Goal: Information Seeking & Learning: Learn about a topic

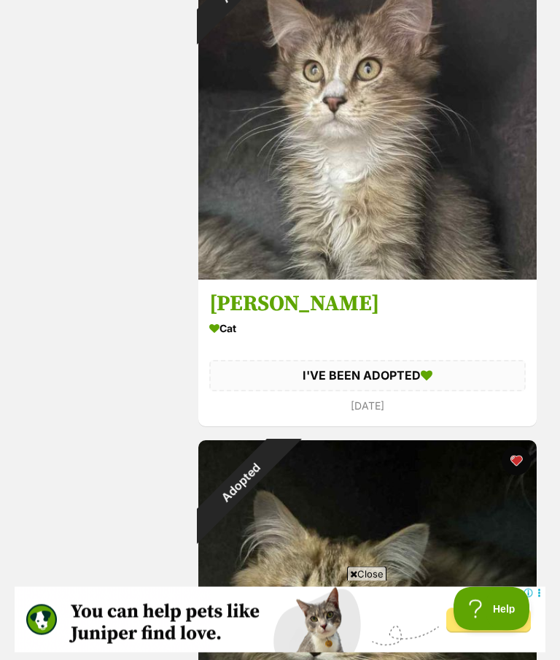
scroll to position [3376, 0]
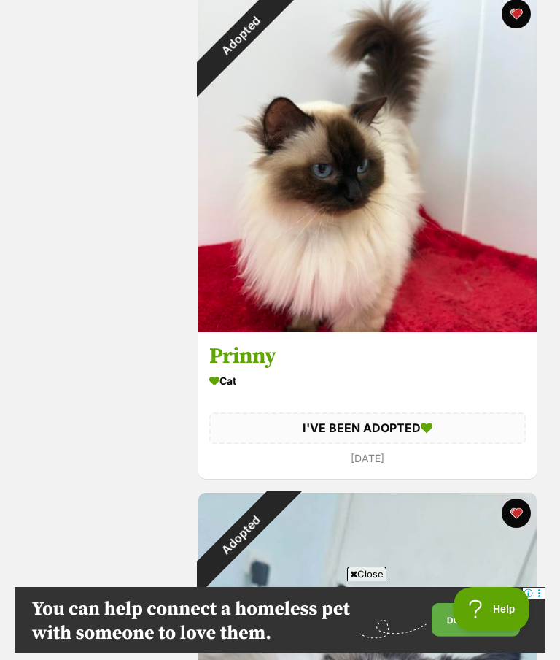
scroll to position [6312, 0]
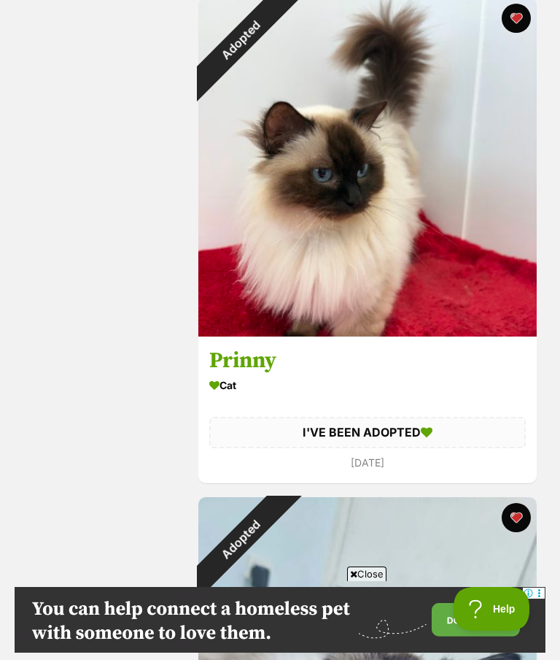
click at [259, 365] on h3 "Prinny" at bounding box center [367, 361] width 317 height 28
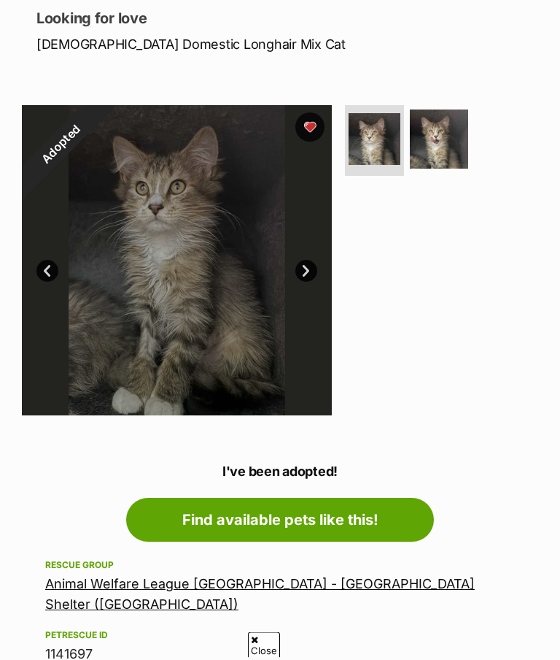
scroll to position [214, 0]
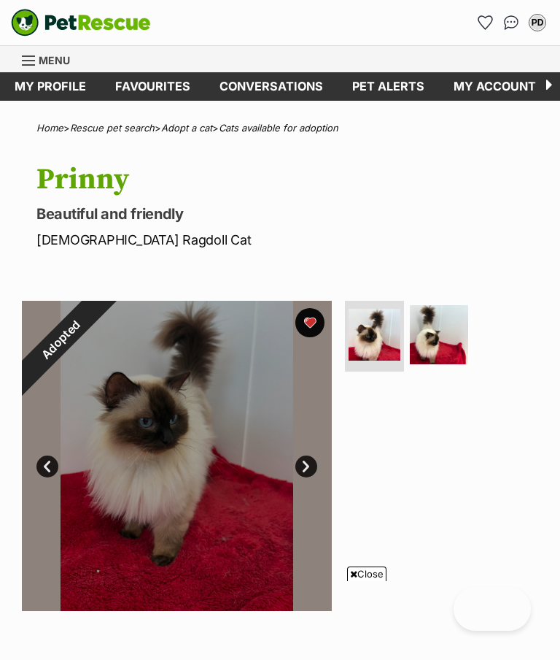
scroll to position [305, 0]
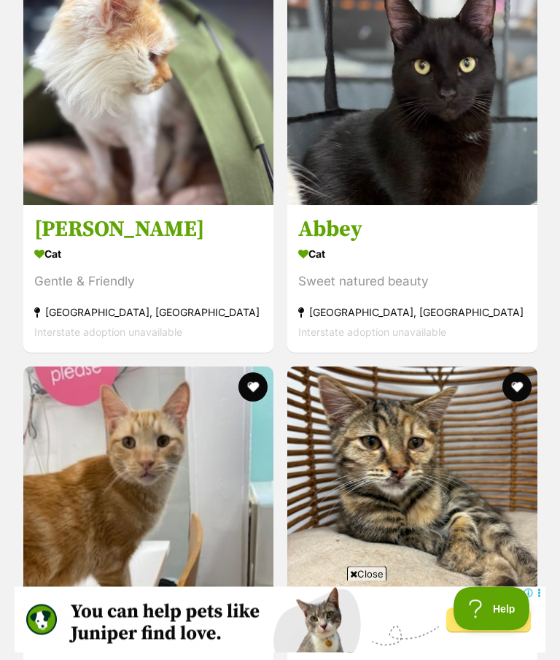
scroll to position [2001, 0]
click at [65, 217] on h3 "[PERSON_NAME]" at bounding box center [148, 229] width 228 height 28
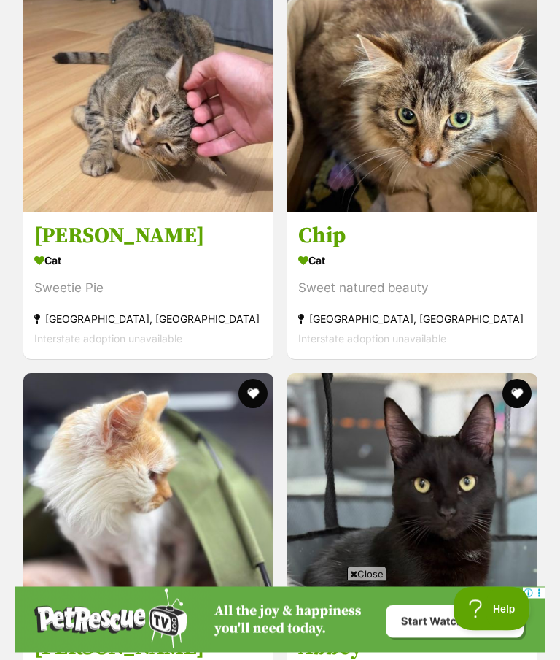
scroll to position [1582, 0]
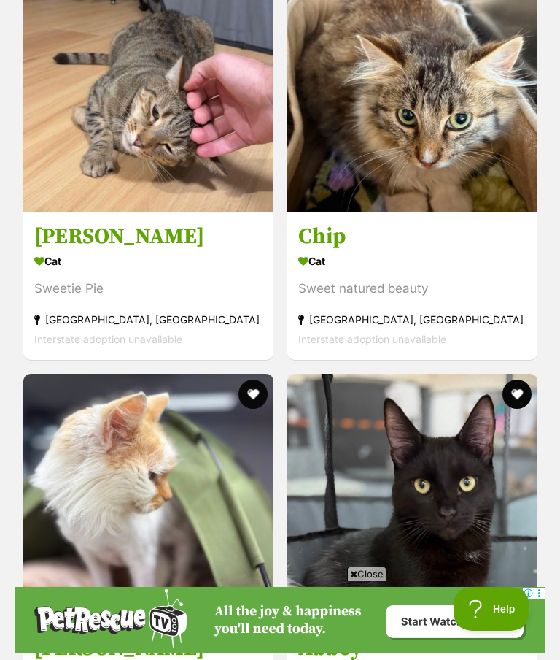
click at [334, 223] on h3 "Chip" at bounding box center [412, 237] width 228 height 28
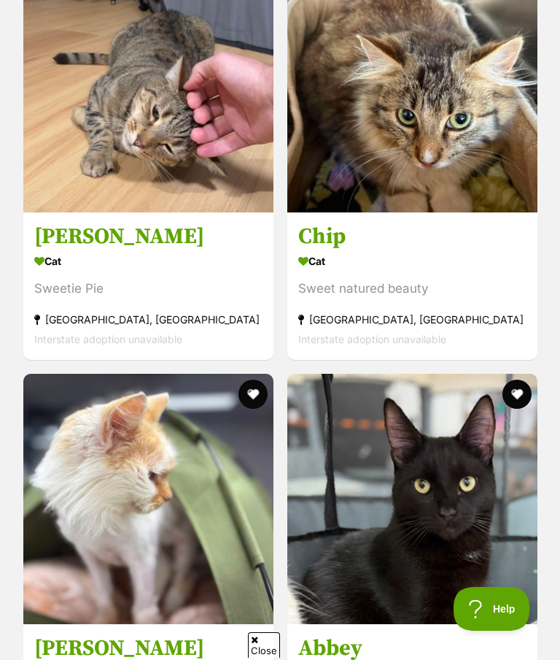
click at [82, 223] on h3 "Logan" at bounding box center [148, 237] width 228 height 28
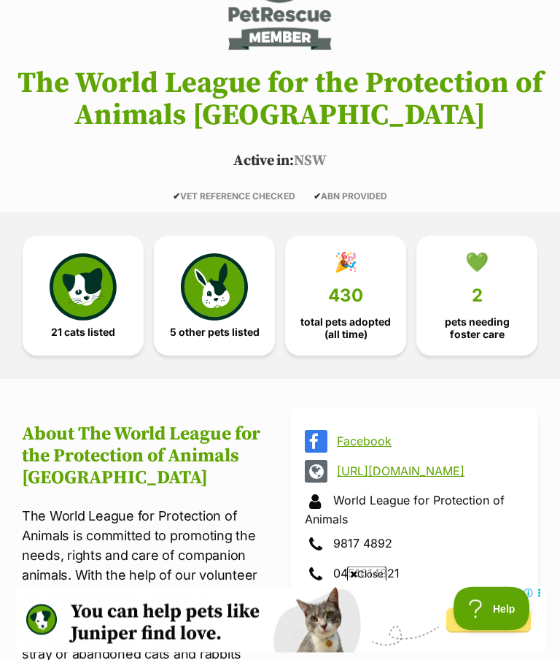
scroll to position [0, 0]
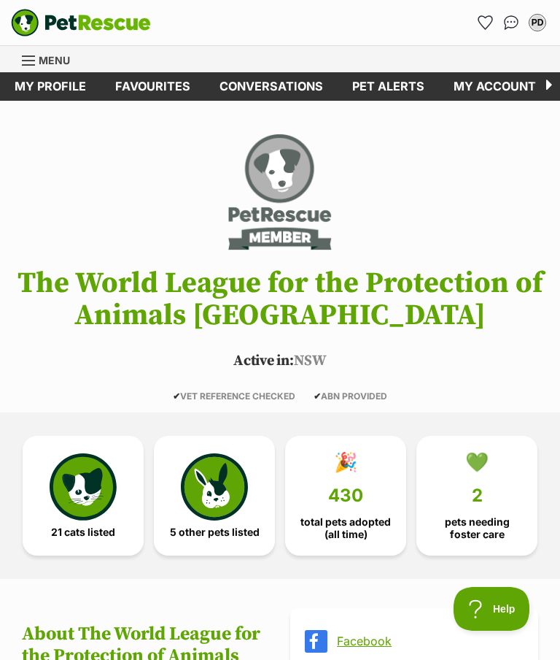
click at [154, 86] on link "Favourites" at bounding box center [153, 86] width 104 height 28
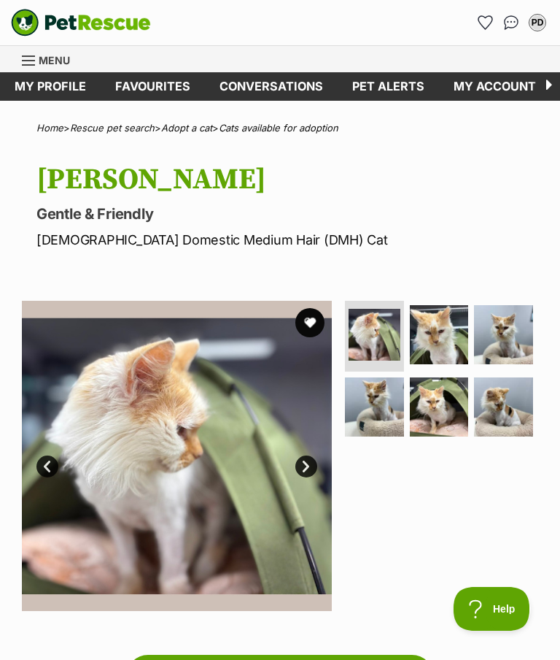
click at [511, 415] on img at bounding box center [503, 406] width 59 height 59
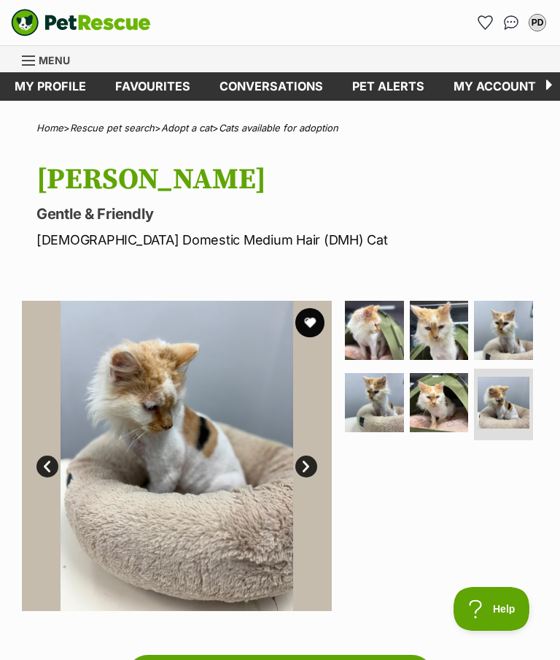
click at [506, 325] on img at bounding box center [503, 330] width 59 height 59
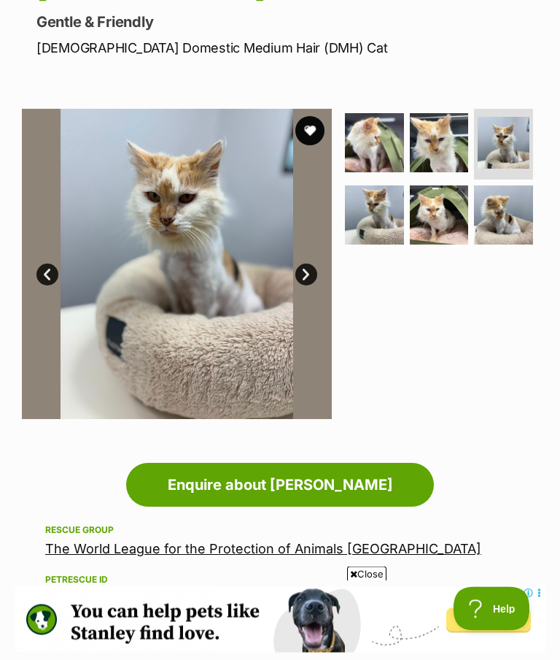
scroll to position [192, 0]
click at [442, 223] on img at bounding box center [439, 214] width 59 height 59
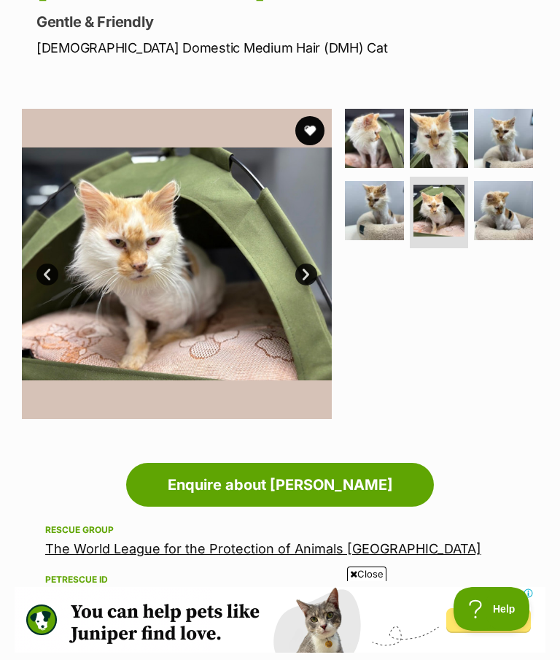
scroll to position [0, 0]
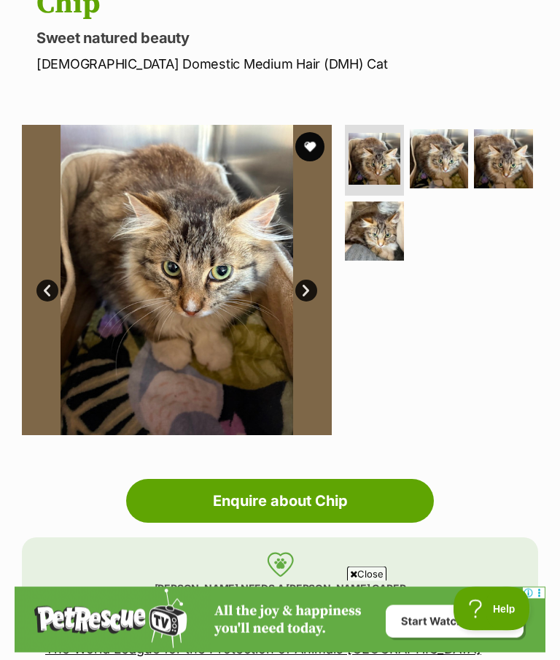
scroll to position [176, 0]
click at [384, 236] on img at bounding box center [374, 230] width 59 height 59
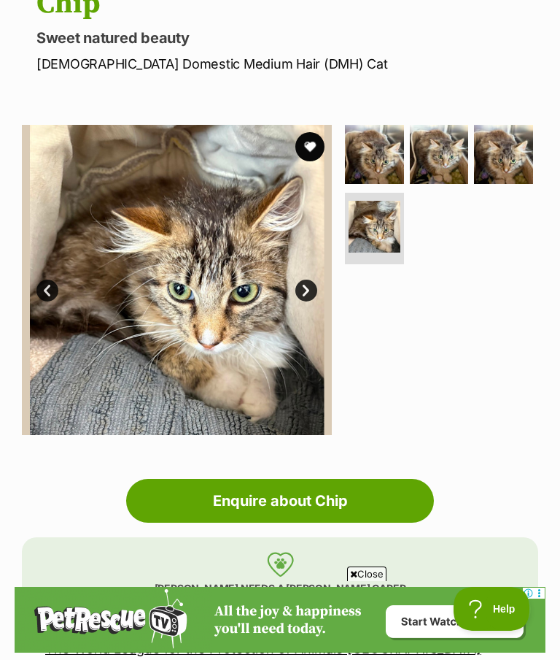
scroll to position [45, 0]
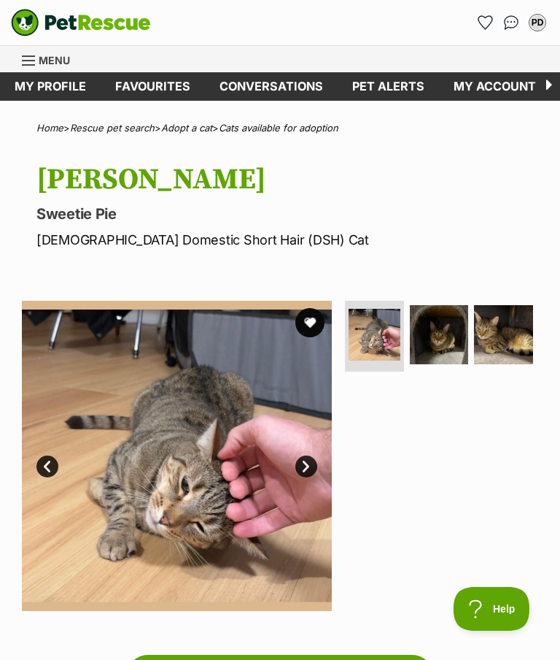
click at [509, 337] on img at bounding box center [503, 334] width 59 height 59
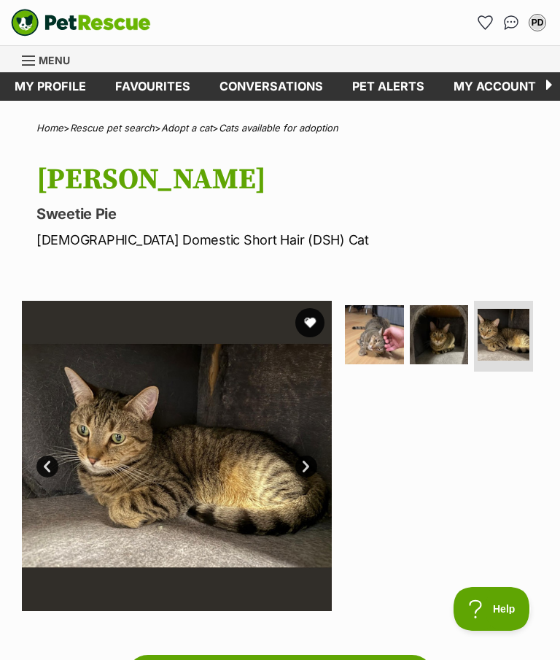
click at [441, 336] on img at bounding box center [439, 334] width 59 height 59
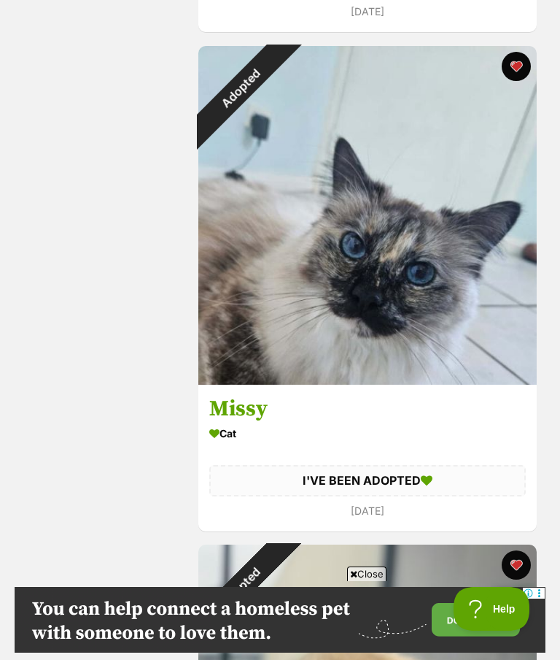
scroll to position [6900, 0]
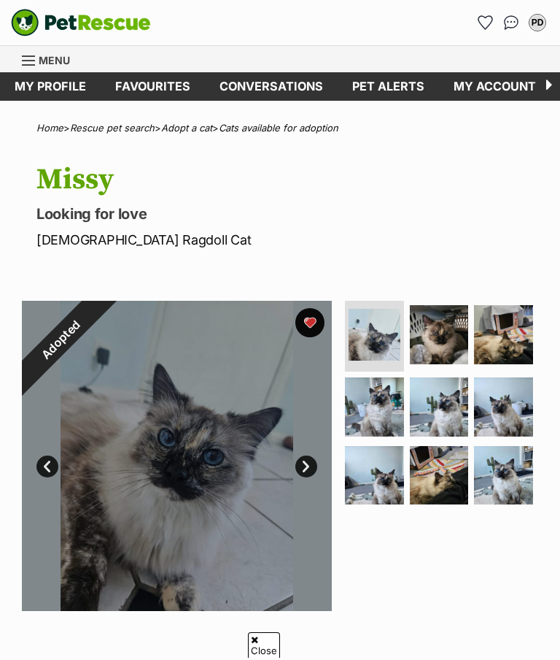
scroll to position [339, 0]
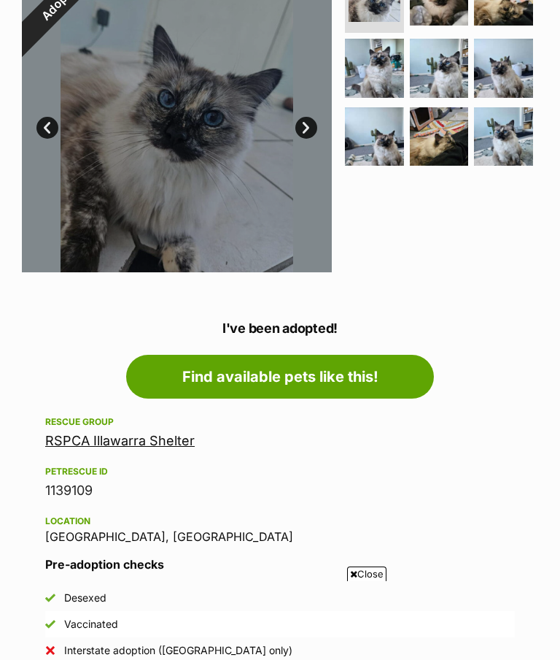
click at [117, 446] on link "RSPCA Illawarra Shelter" at bounding box center [120, 440] width 150 height 15
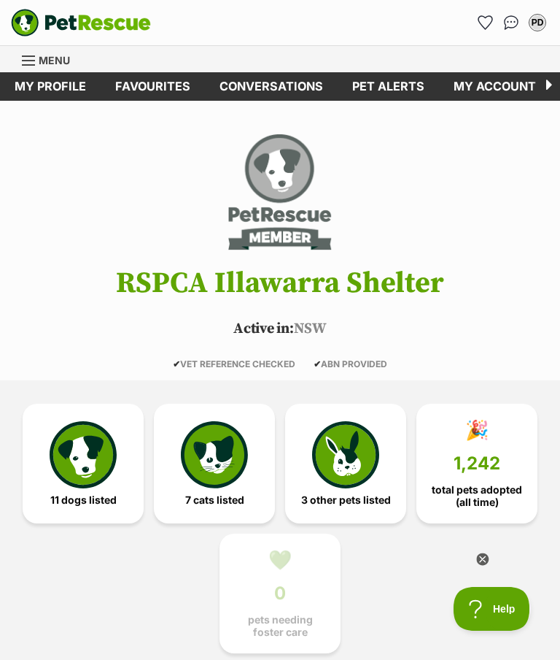
click at [153, 83] on link "Favourites" at bounding box center [153, 86] width 104 height 28
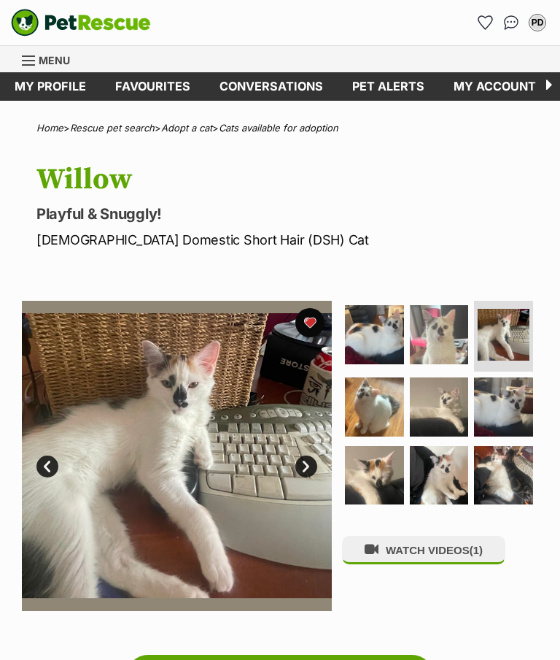
click at [388, 483] on img at bounding box center [374, 475] width 59 height 59
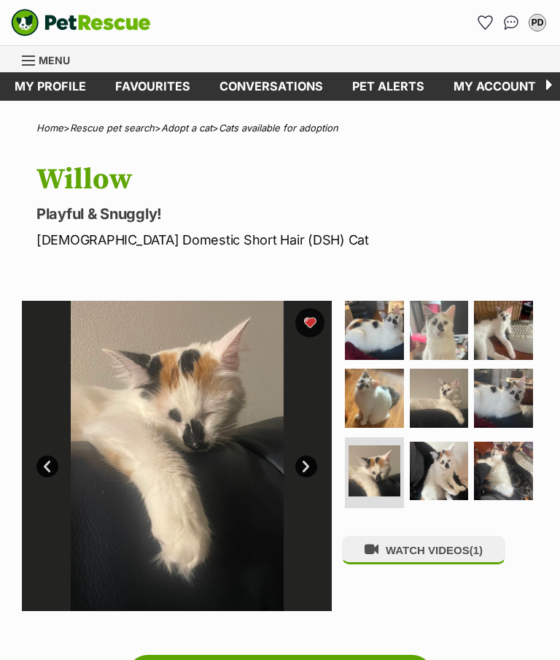
click at [511, 391] on img at bounding box center [503, 397] width 59 height 59
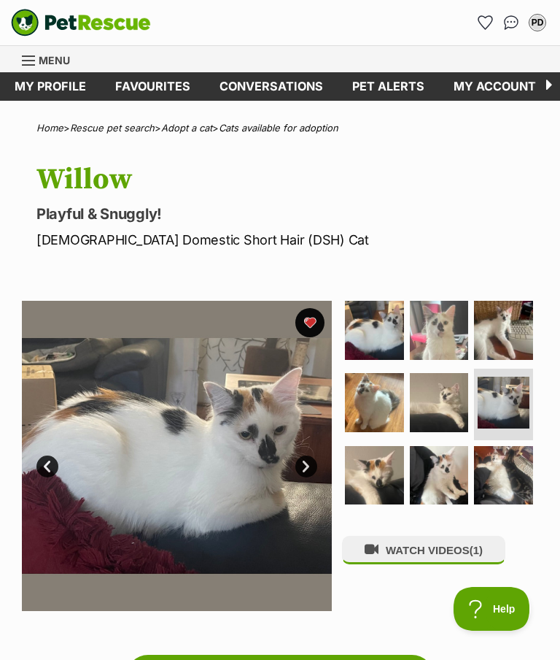
click at [509, 477] on img at bounding box center [503, 475] width 59 height 59
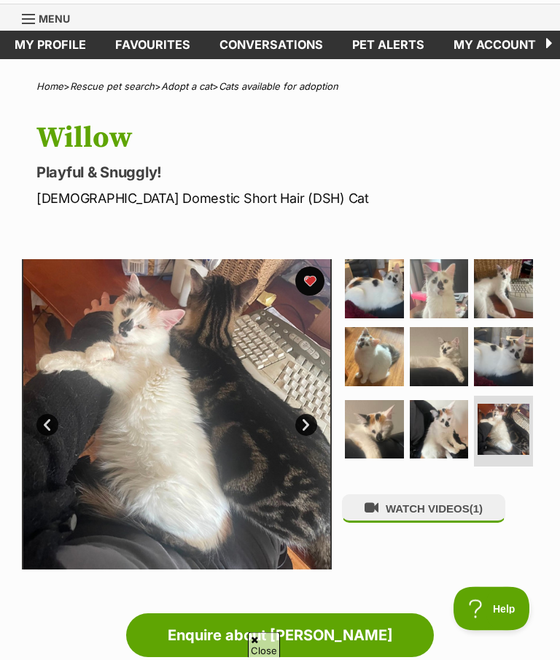
scroll to position [42, 0]
click at [448, 298] on img at bounding box center [439, 288] width 59 height 59
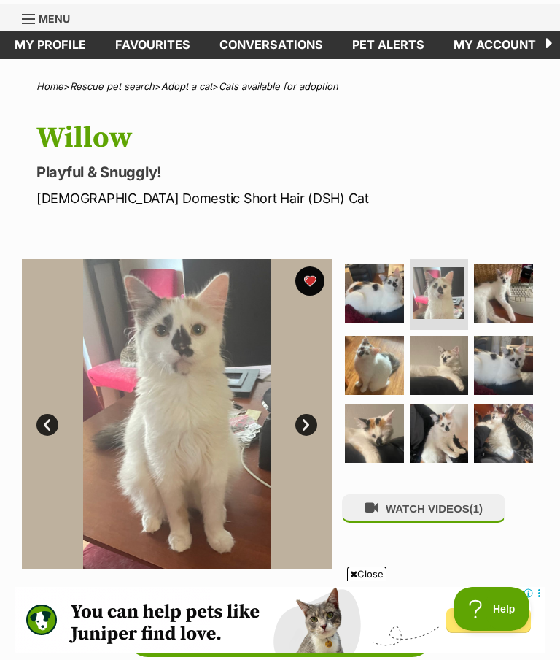
scroll to position [0, 0]
click at [449, 368] on img at bounding box center [439, 365] width 59 height 59
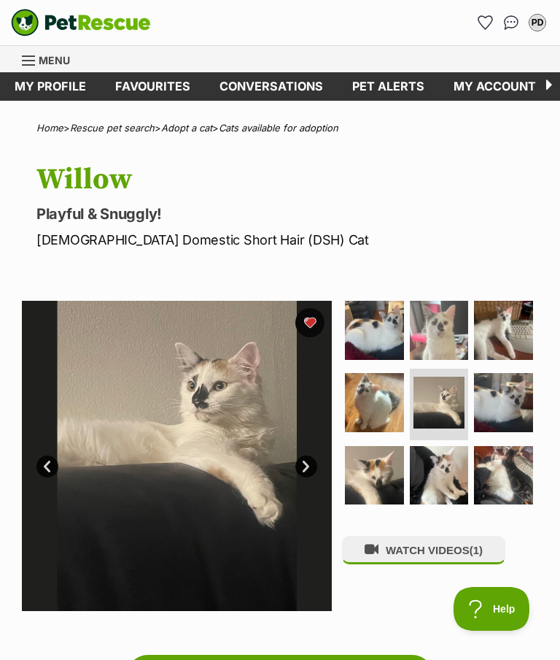
click at [449, 323] on img at bounding box center [439, 330] width 59 height 59
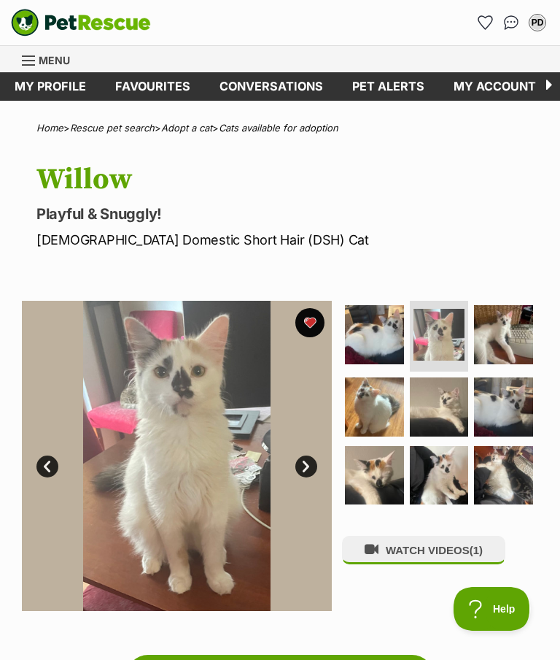
click at [158, 85] on link "Favourites" at bounding box center [153, 86] width 104 height 28
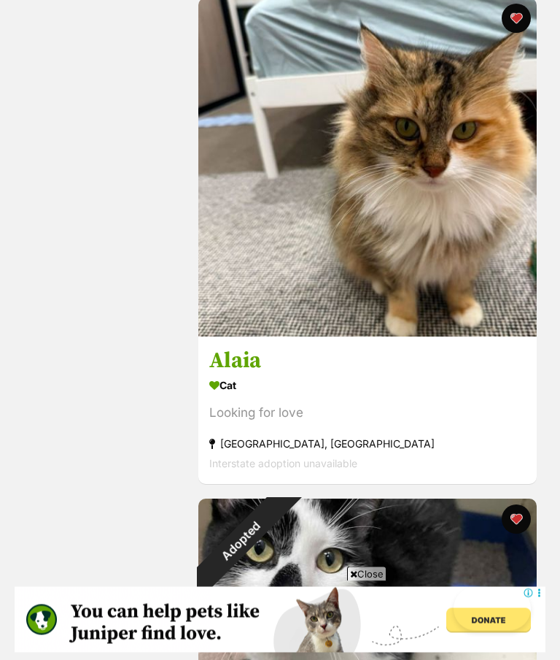
click at [254, 366] on h3 "Alaia" at bounding box center [367, 362] width 317 height 28
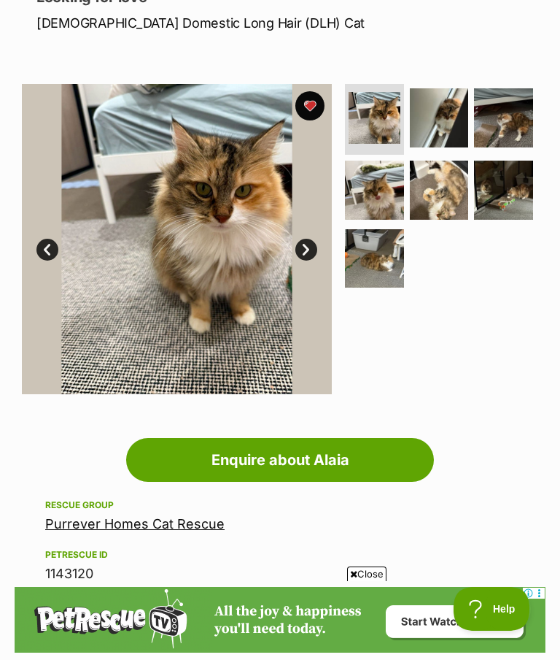
click at [379, 198] on img at bounding box center [374, 190] width 59 height 59
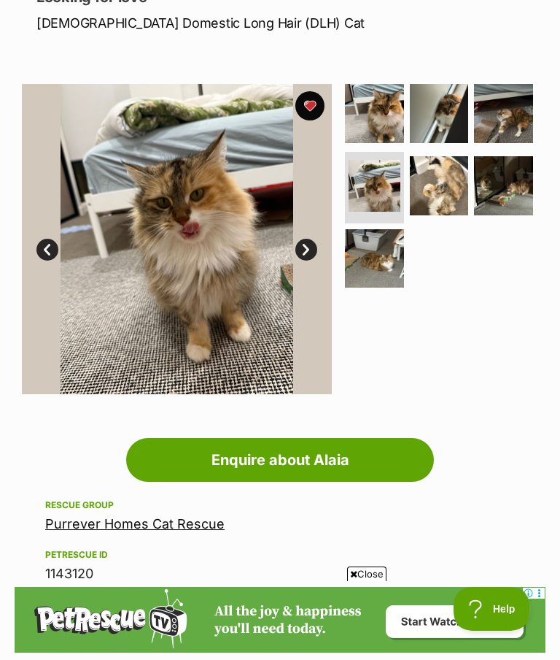
click at [444, 190] on img at bounding box center [439, 185] width 59 height 59
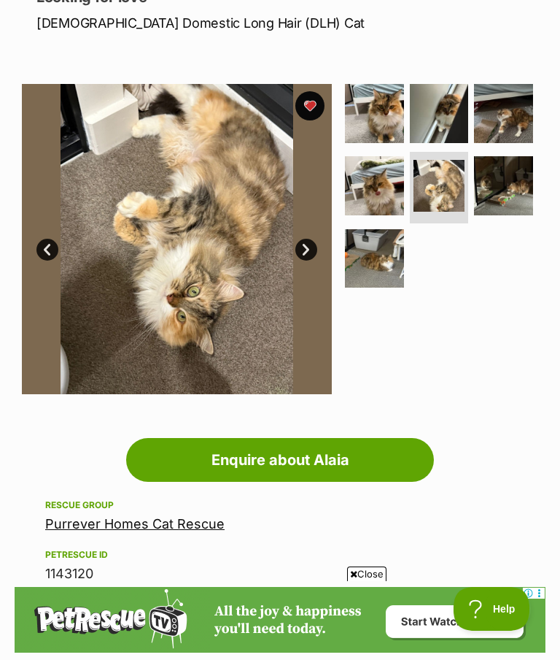
click at [514, 195] on img at bounding box center [503, 185] width 59 height 59
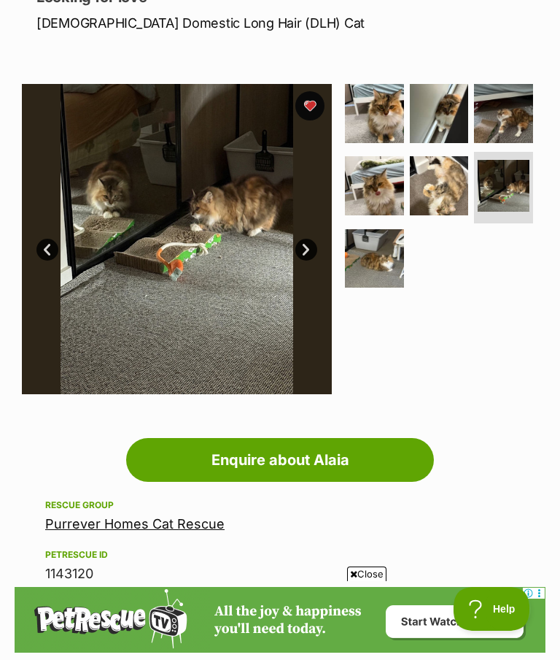
click at [510, 120] on img at bounding box center [503, 113] width 59 height 59
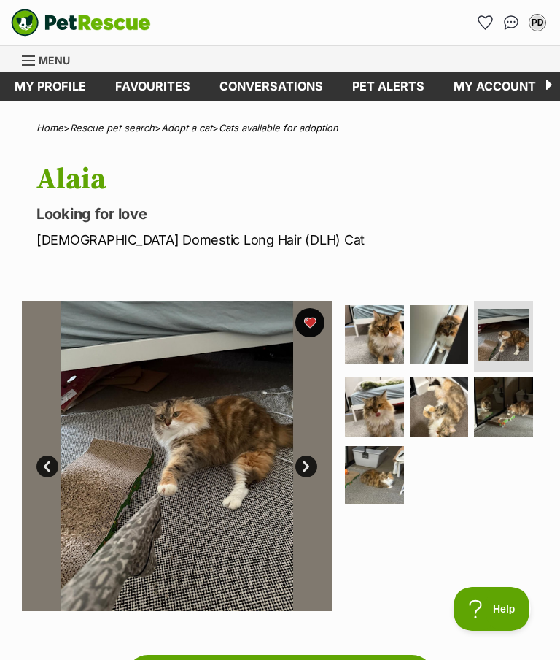
click at [162, 90] on link "Favourites" at bounding box center [153, 86] width 104 height 28
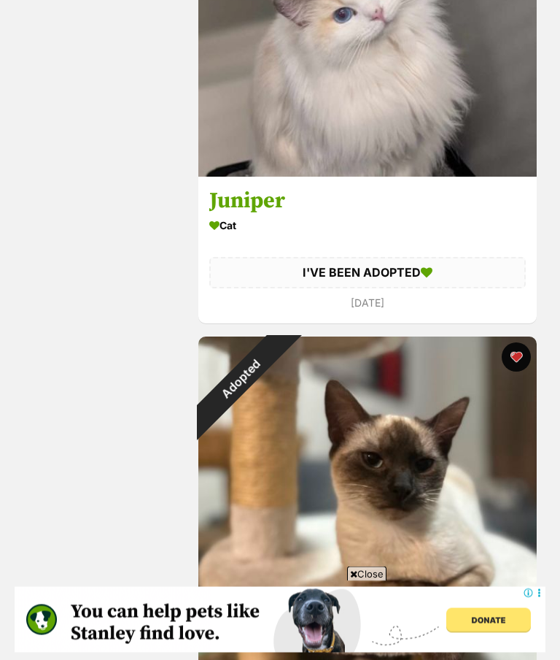
scroll to position [4920, 0]
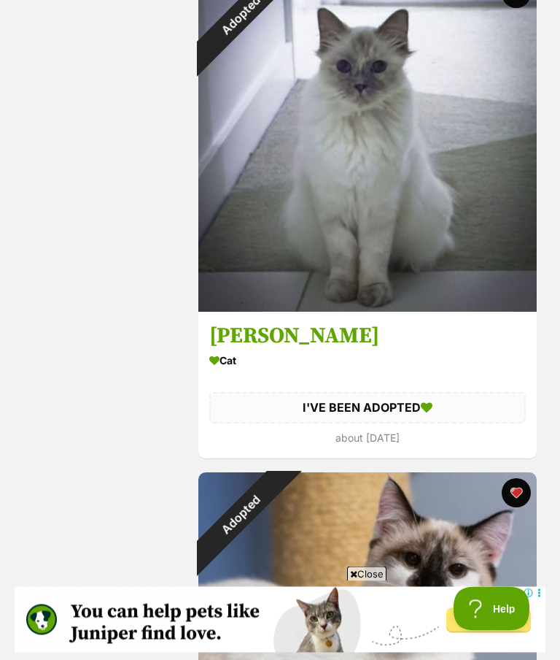
scroll to position [5338, 0]
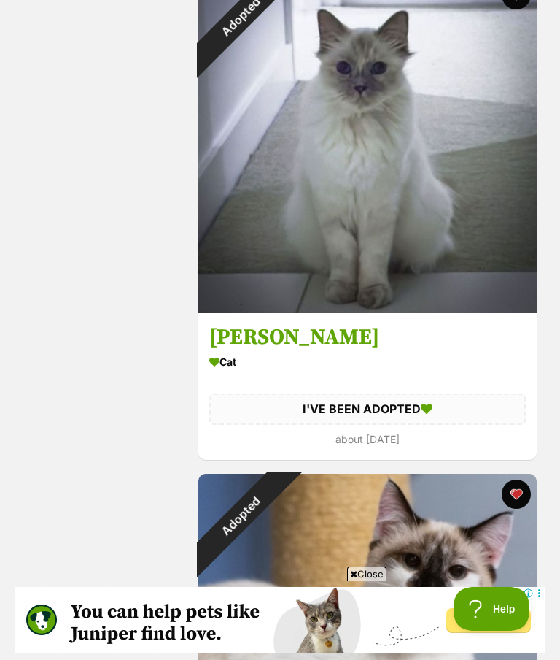
click at [233, 59] on div "Adopted" at bounding box center [240, 16] width 85 height 85
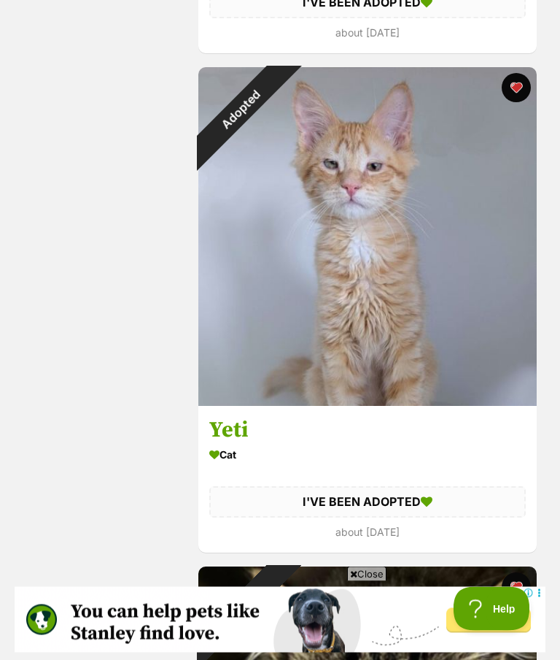
scroll to position [8239, 0]
click at [250, 433] on h3 "Yeti" at bounding box center [367, 430] width 317 height 28
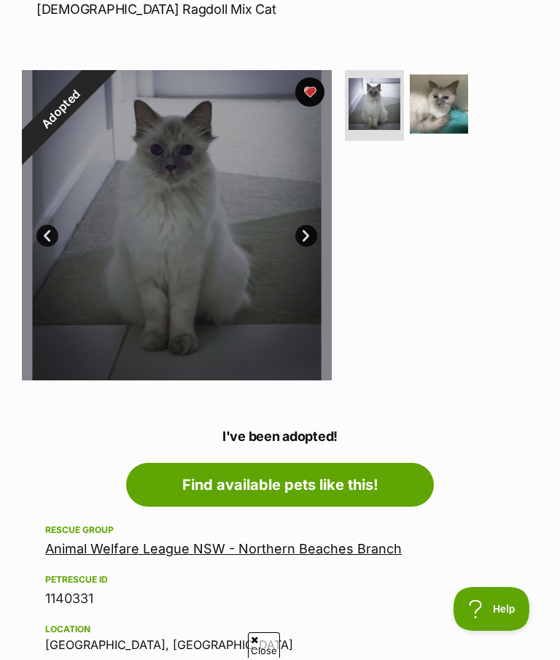
click at [228, 552] on link "Animal Welfare League NSW - Northern Beaches Branch" at bounding box center [223, 548] width 357 height 15
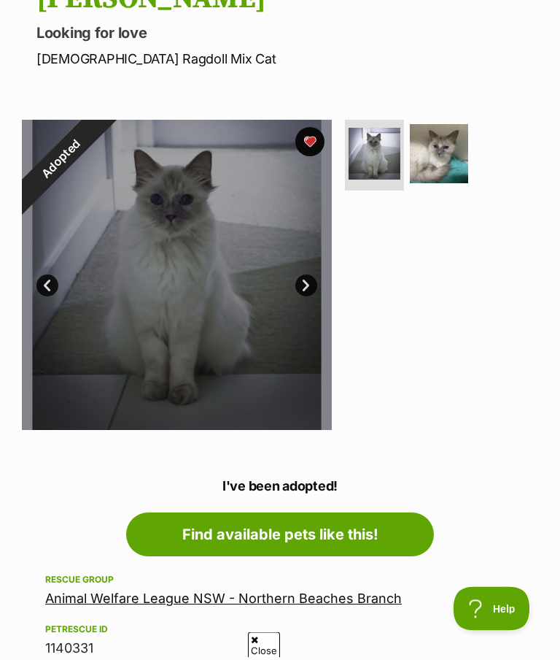
scroll to position [181, 0]
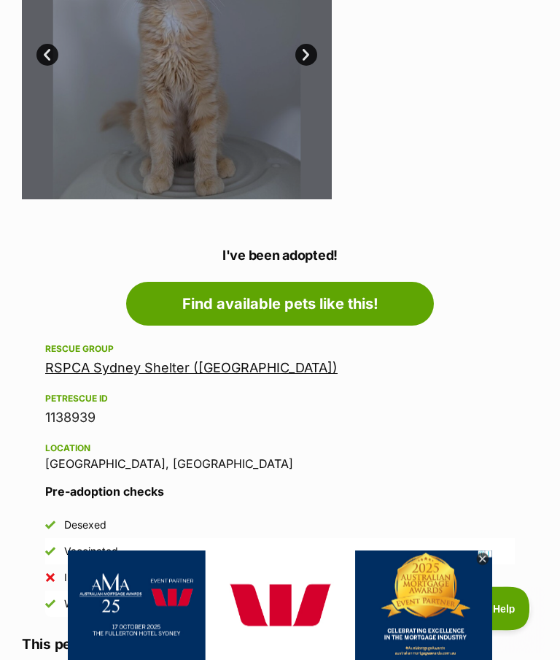
scroll to position [416, 0]
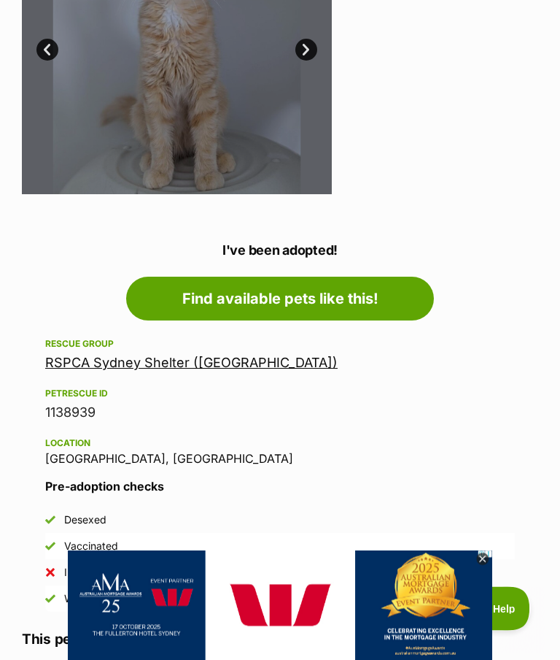
click at [153, 363] on link "RSPCA Sydney Shelter ([GEOGRAPHIC_DATA])" at bounding box center [191, 362] width 293 height 15
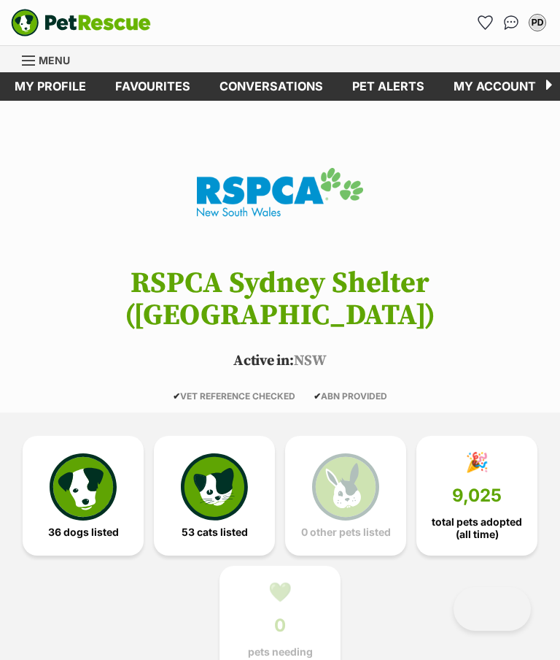
click at [212, 453] on img at bounding box center [214, 486] width 67 height 67
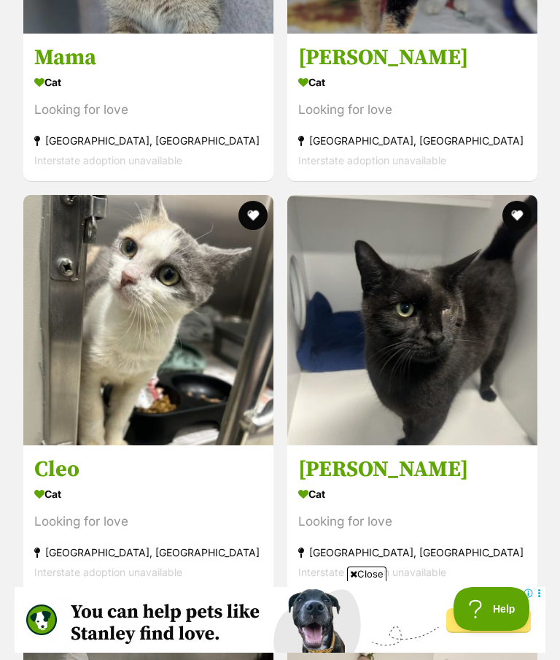
scroll to position [2338, 0]
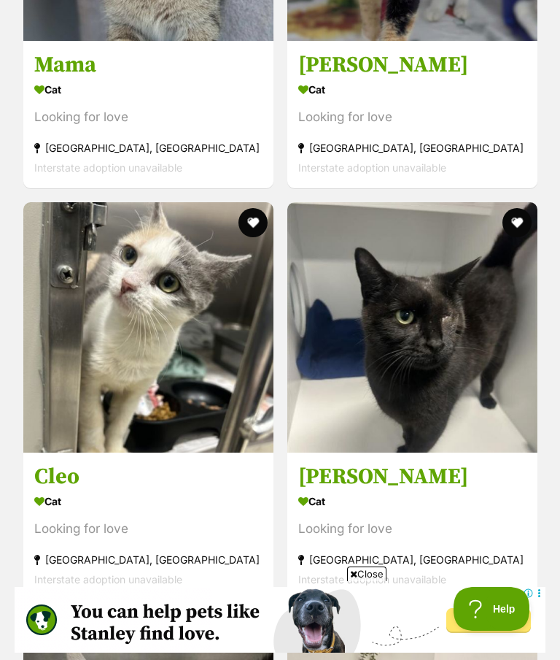
click at [61, 462] on h3 "Cleo" at bounding box center [148, 476] width 228 height 28
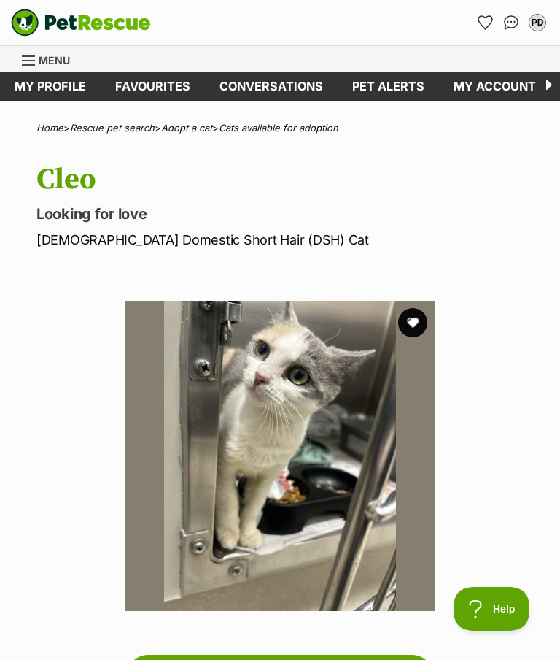
click at [136, 82] on link "Favourites" at bounding box center [153, 86] width 104 height 28
